Goal: Information Seeking & Learning: Learn about a topic

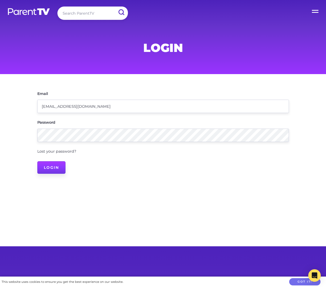
click at [50, 170] on input "Login" at bounding box center [51, 167] width 28 height 13
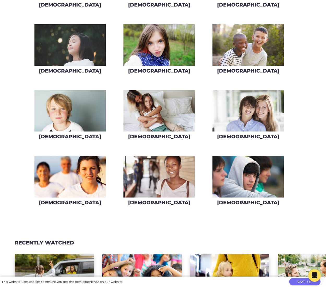
scroll to position [261, 0]
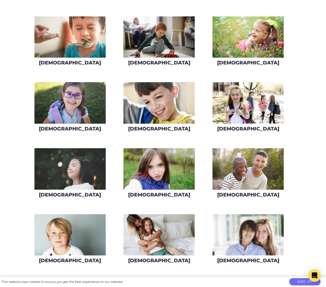
click at [253, 111] on img at bounding box center [247, 102] width 71 height 41
